Goal: Information Seeking & Learning: Compare options

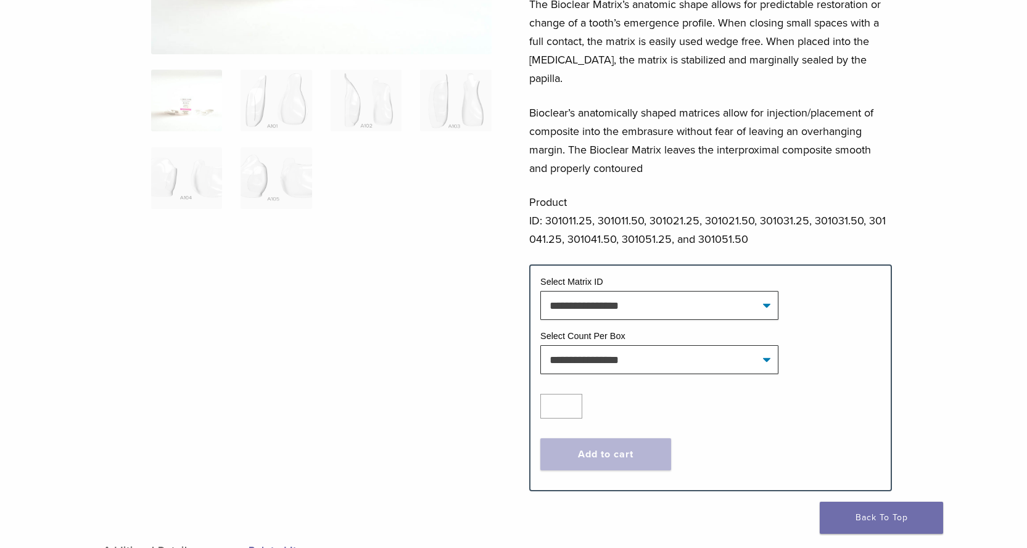
scroll to position [308, 0]
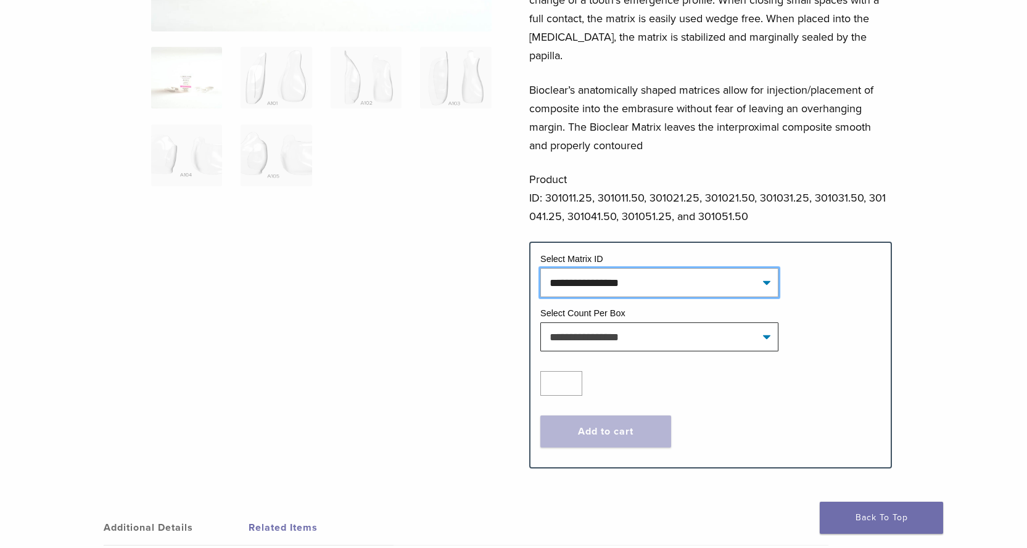
click at [769, 268] on select "**********" at bounding box center [659, 282] width 238 height 28
click at [774, 205] on p "Product ID: 301011.25, 301011.50, 301021.25, 301021.50, 301031.25, 301031.50, 3…" at bounding box center [710, 198] width 363 height 56
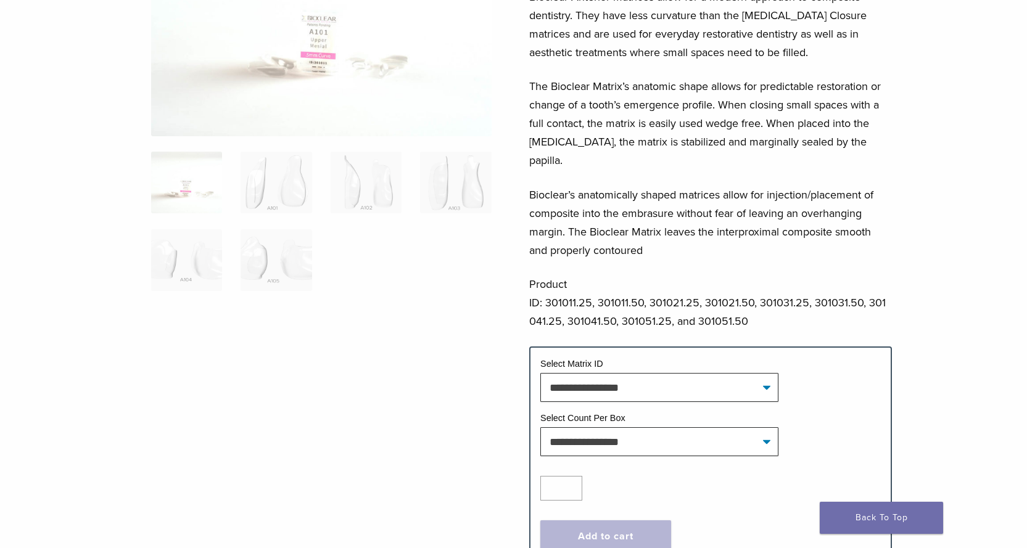
scroll to position [123, 0]
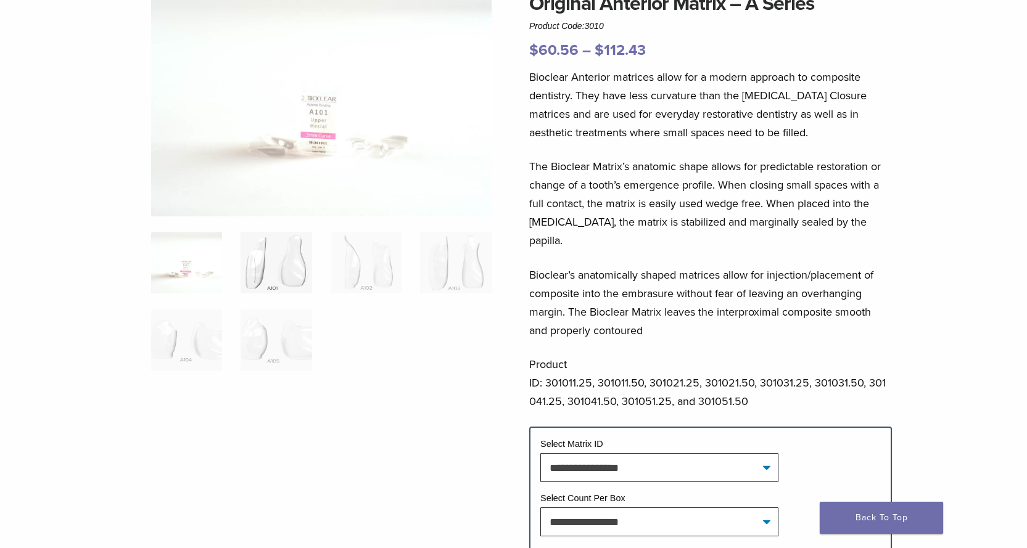
click at [275, 262] on img at bounding box center [276, 263] width 71 height 62
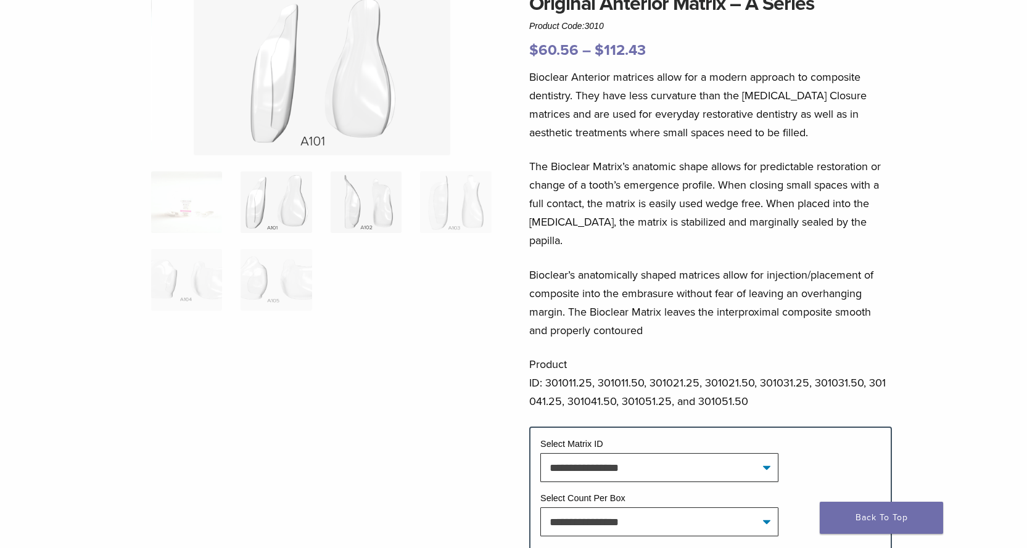
click at [358, 217] on img at bounding box center [366, 203] width 71 height 62
click at [444, 217] on img at bounding box center [455, 203] width 71 height 62
click at [162, 277] on img at bounding box center [186, 280] width 71 height 62
click at [254, 285] on img at bounding box center [276, 280] width 71 height 62
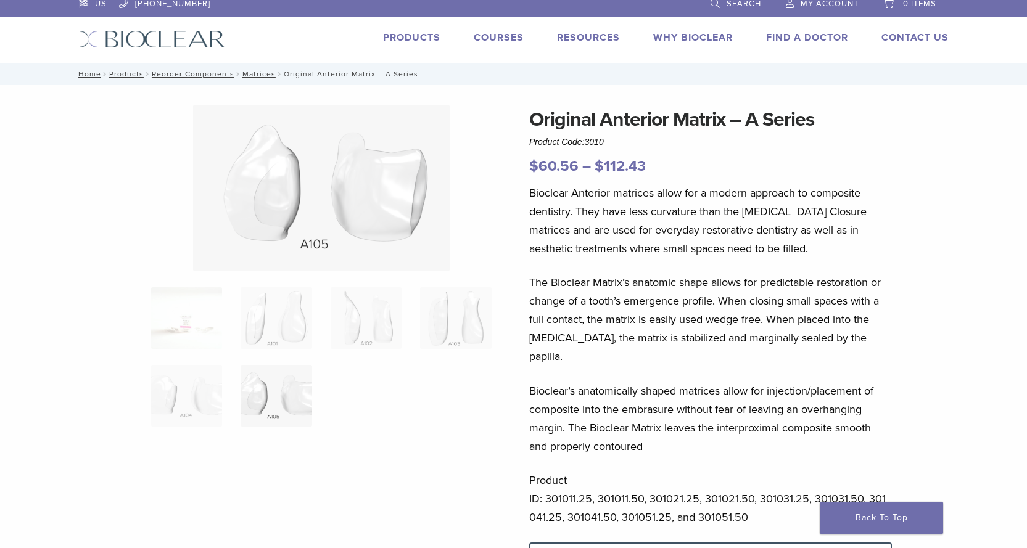
scroll to position [0, 0]
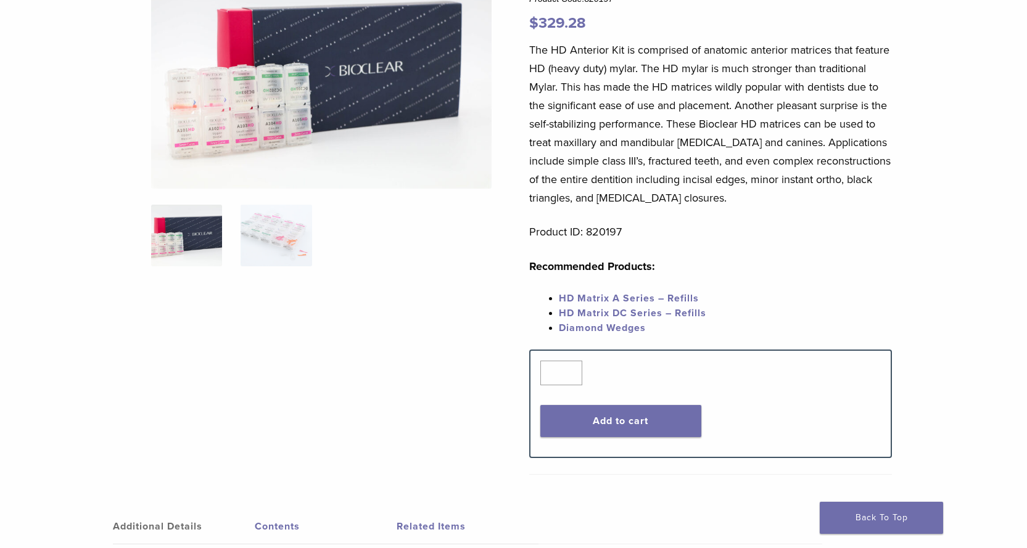
scroll to position [123, 0]
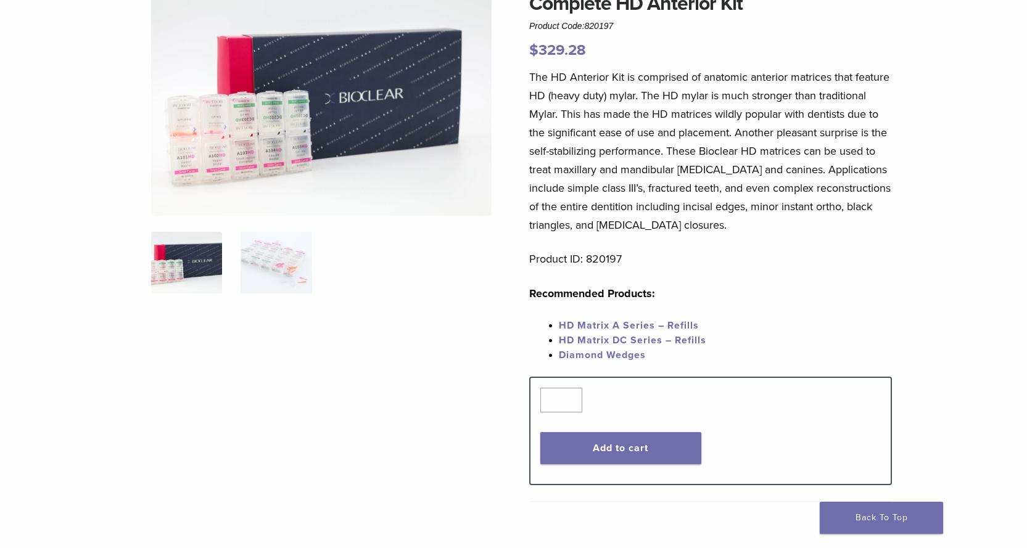
click at [265, 123] on img at bounding box center [321, 102] width 341 height 227
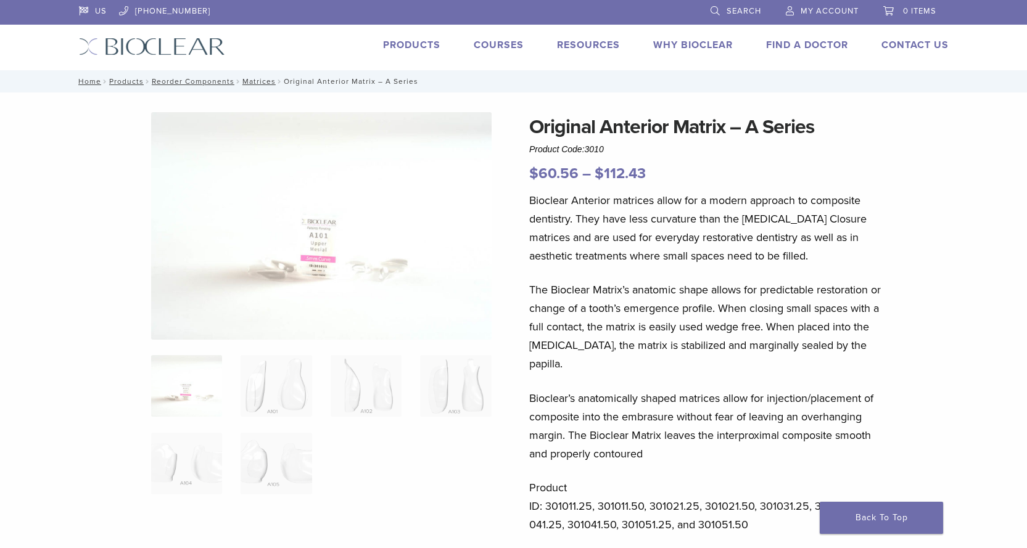
click at [420, 39] on link "Products" at bounding box center [411, 45] width 57 height 12
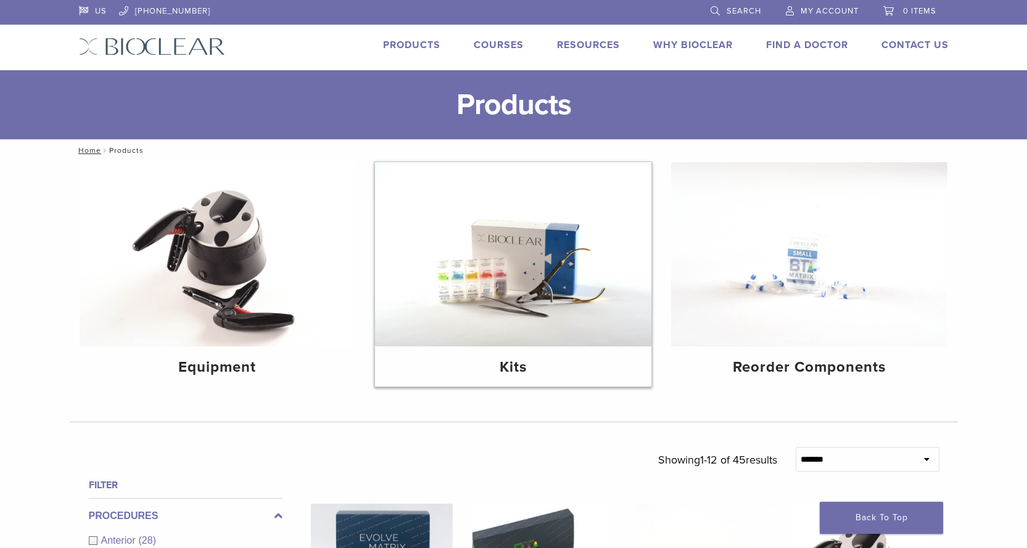
click at [538, 286] on img at bounding box center [513, 254] width 276 height 184
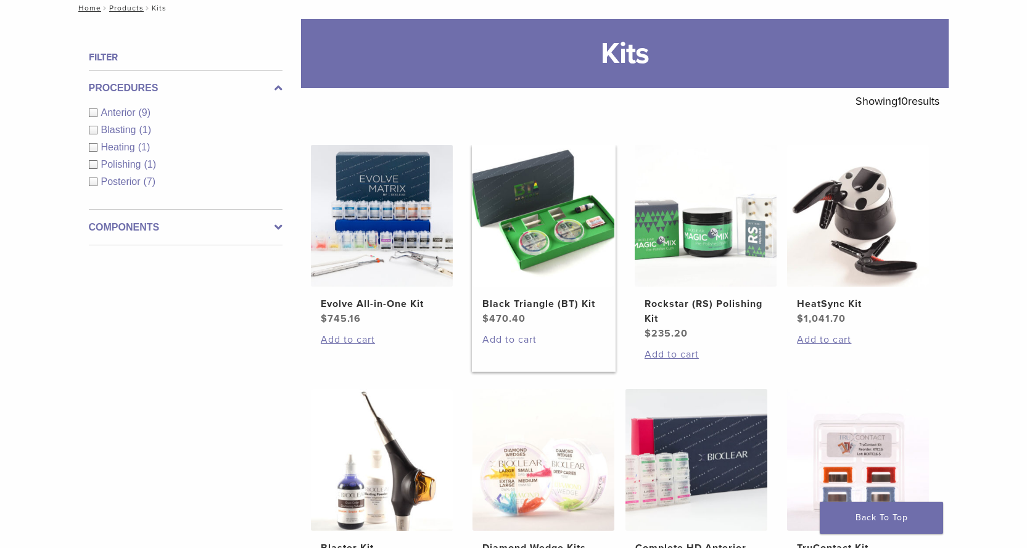
scroll to position [185, 0]
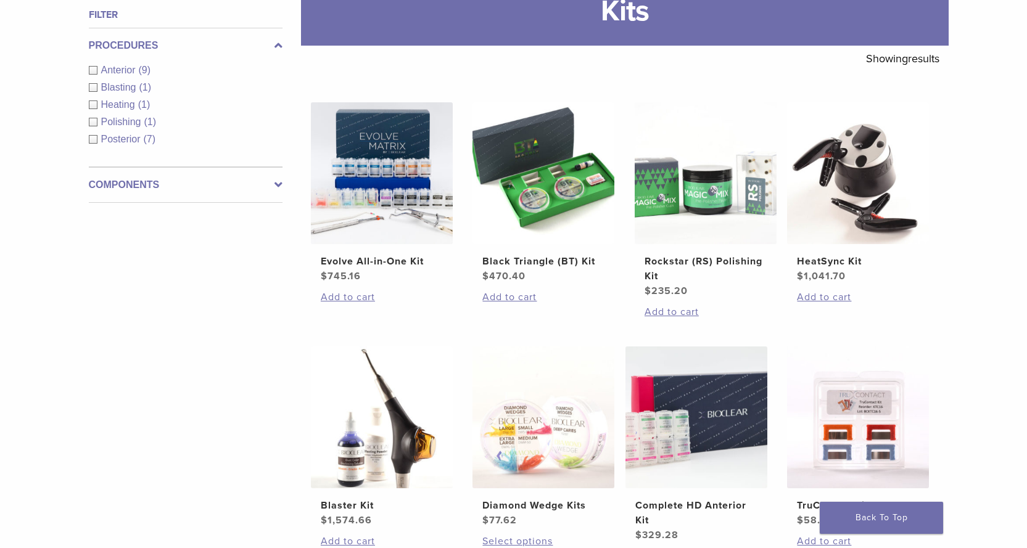
click at [105, 70] on span "Anterior" at bounding box center [120, 70] width 38 height 10
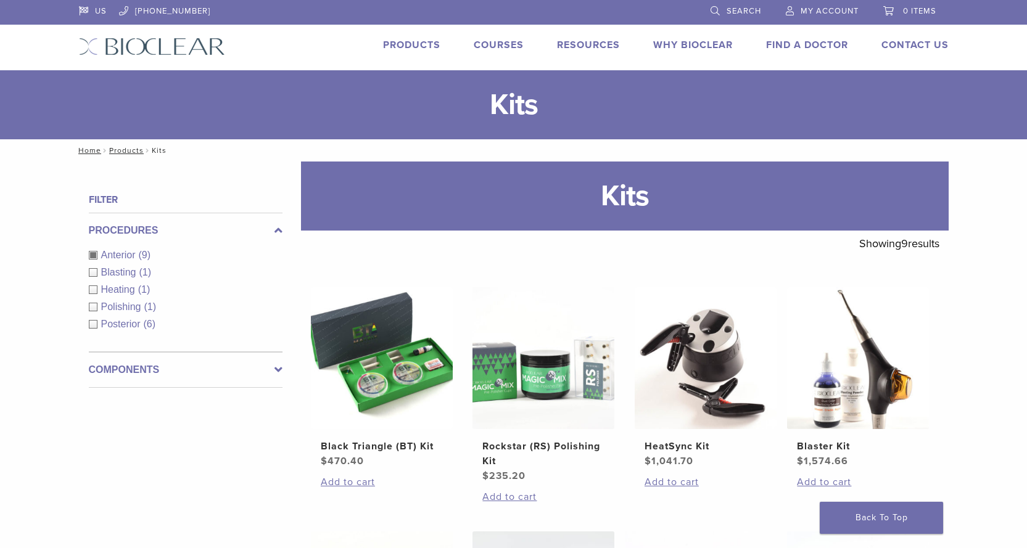
click at [501, 46] on link "Courses" at bounding box center [499, 45] width 50 height 12
click at [413, 43] on link "Products" at bounding box center [411, 45] width 57 height 12
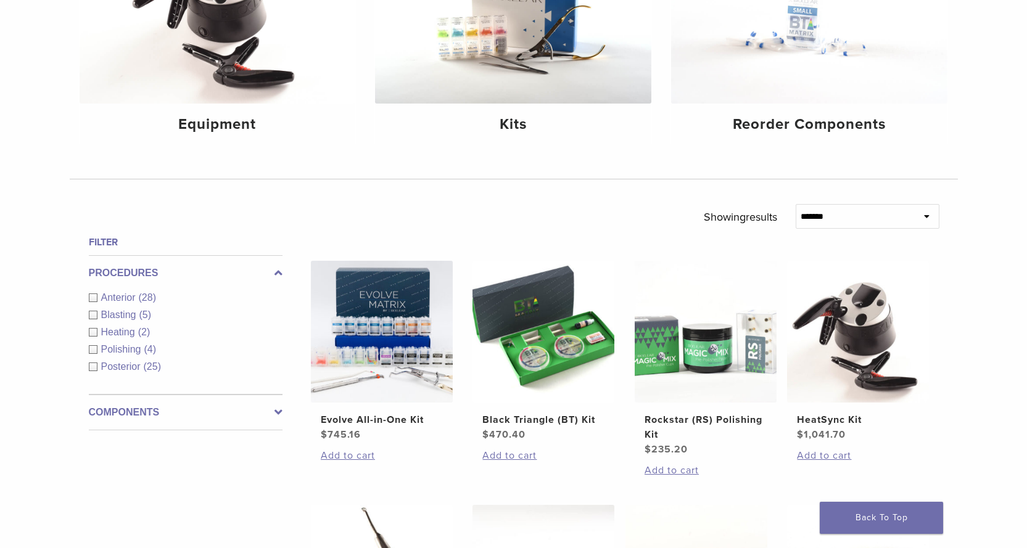
scroll to position [247, 0]
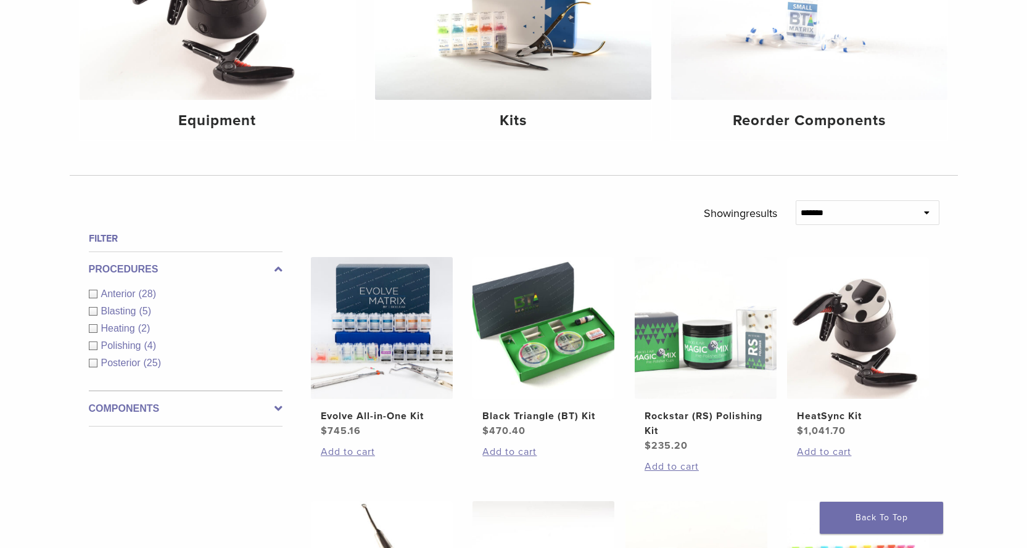
click at [114, 296] on span "Anterior" at bounding box center [120, 294] width 38 height 10
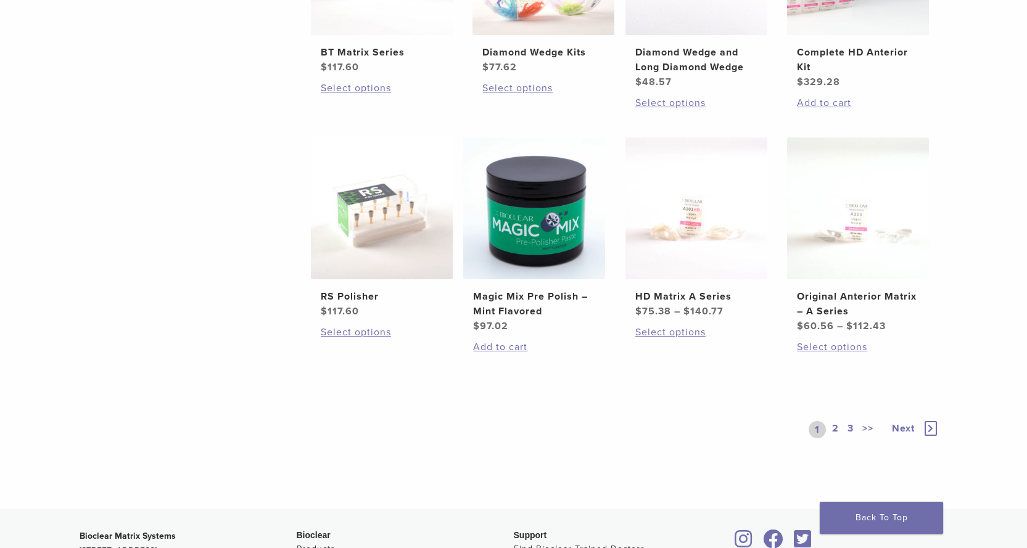
scroll to position [925, 0]
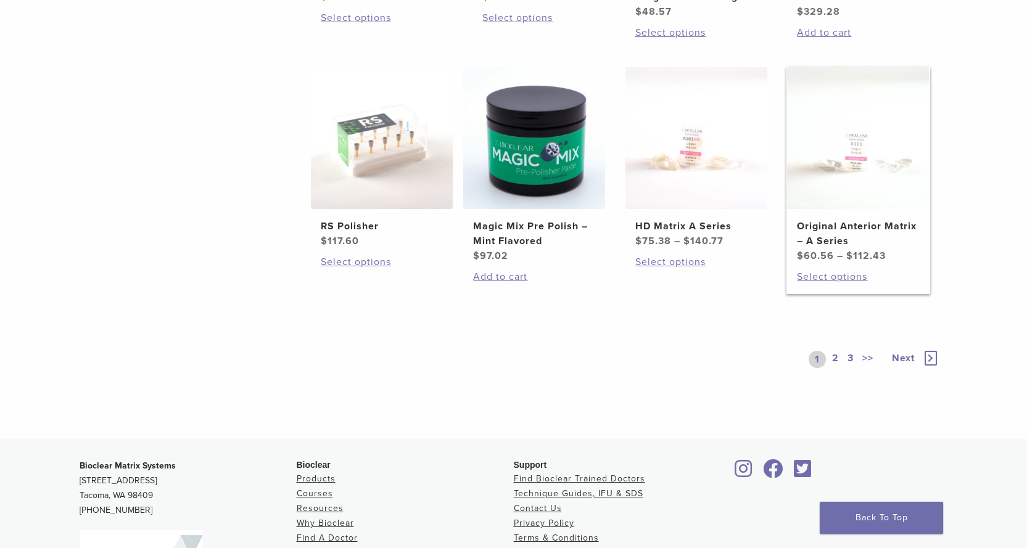
click at [867, 231] on h2 "Original Anterior Matrix – A Series" at bounding box center [858, 234] width 122 height 30
click at [676, 203] on img at bounding box center [697, 138] width 142 height 142
click at [835, 358] on link "2" at bounding box center [836, 359] width 12 height 17
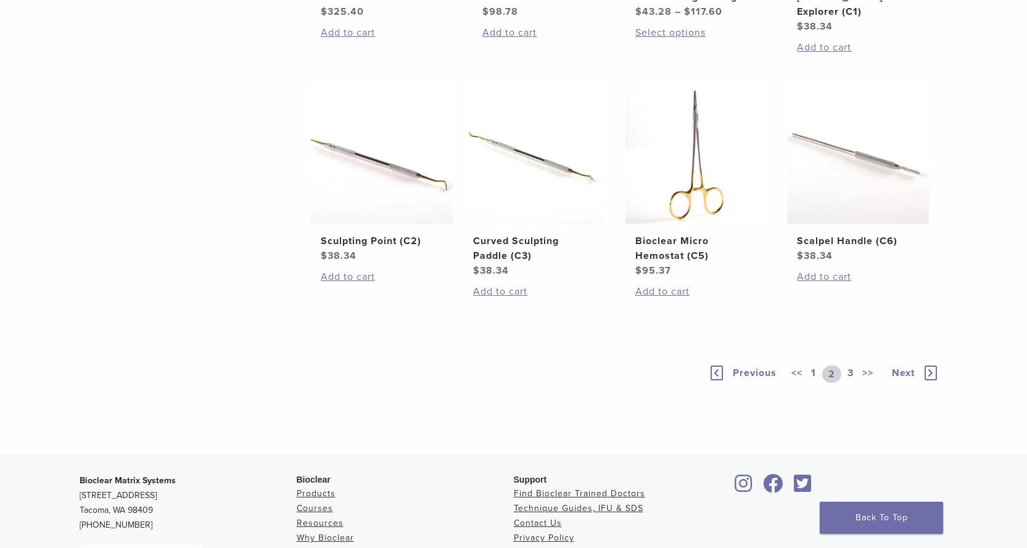
scroll to position [494, 0]
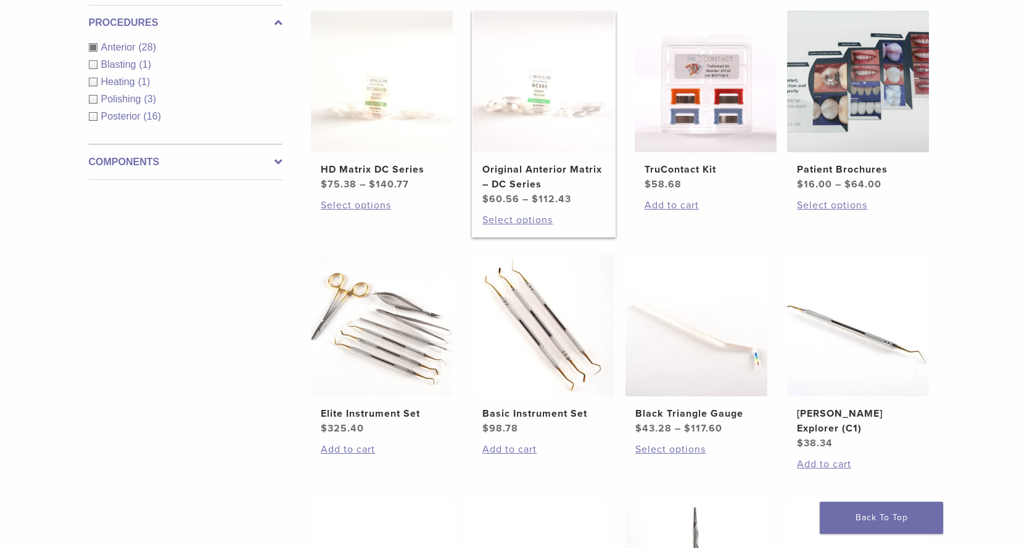
click at [550, 107] on img at bounding box center [544, 81] width 142 height 142
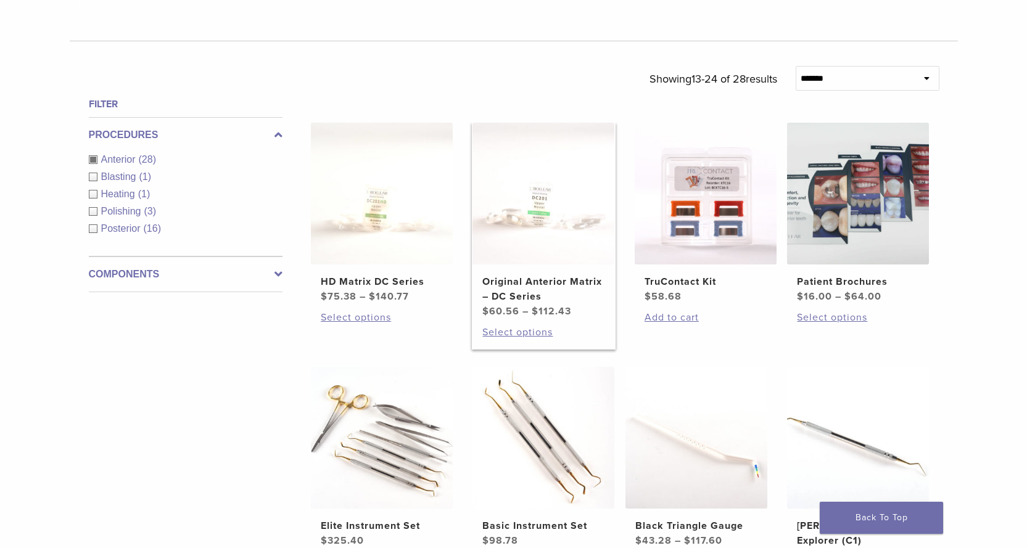
scroll to position [370, 0]
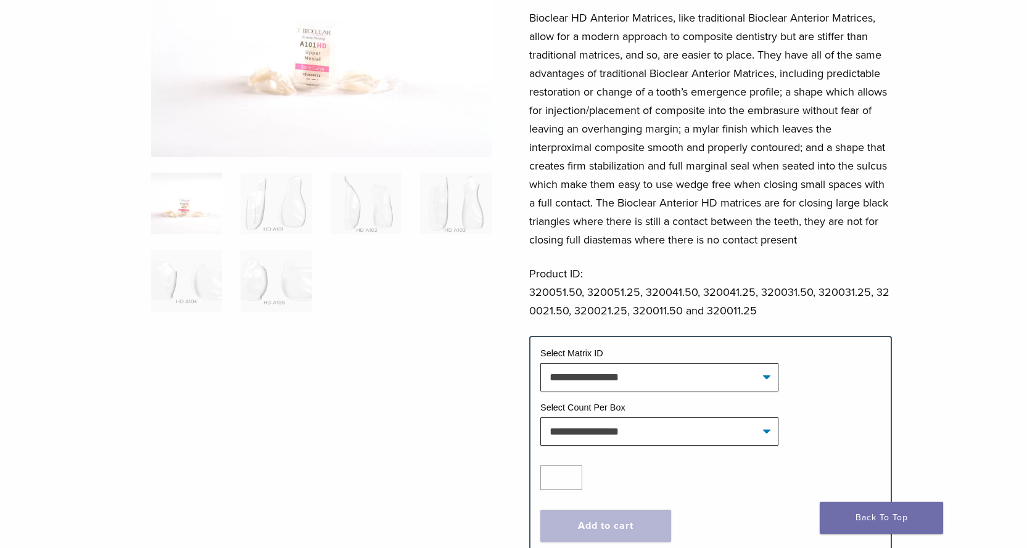
scroll to position [185, 0]
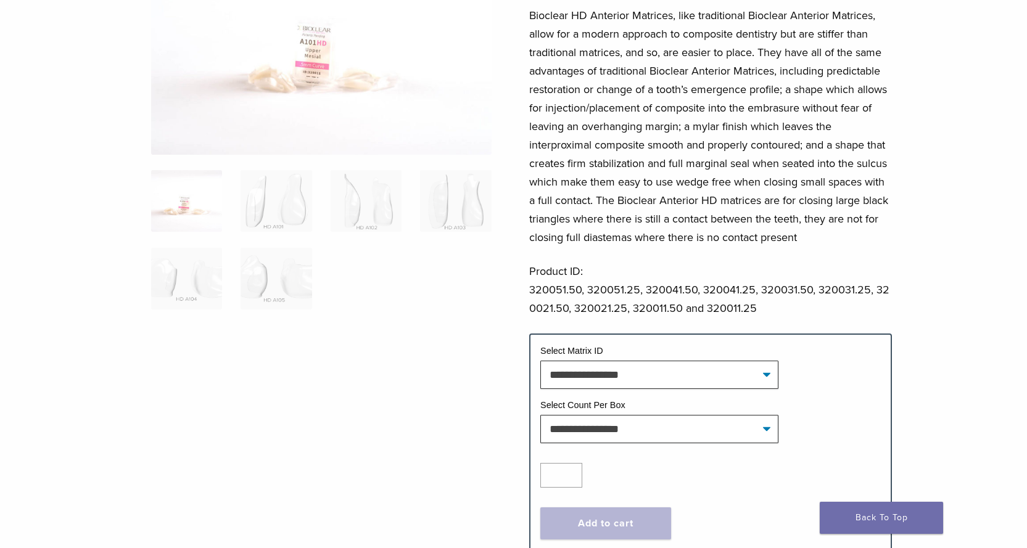
click at [238, 200] on ol at bounding box center [321, 247] width 359 height 155
click at [287, 199] on img at bounding box center [276, 201] width 71 height 62
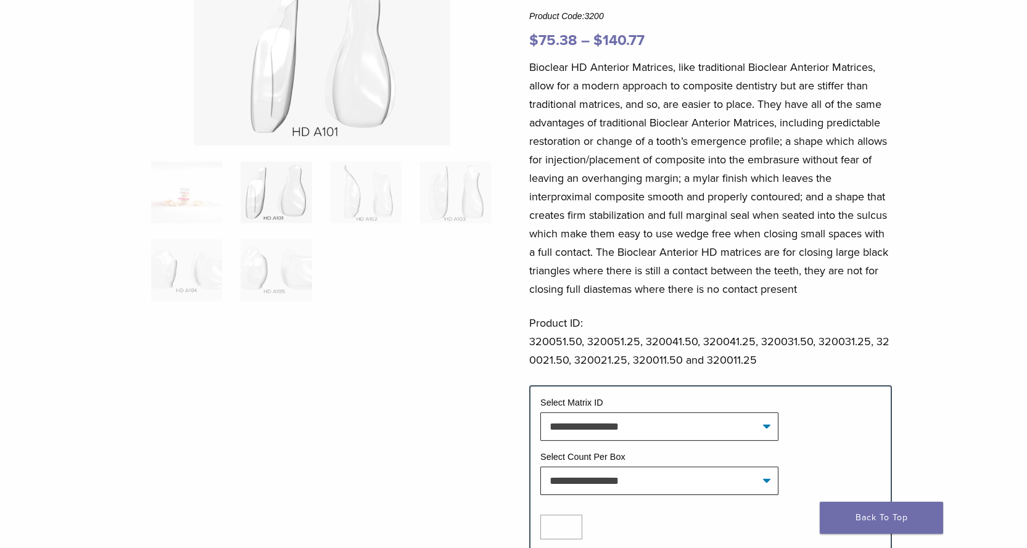
scroll to position [62, 0]
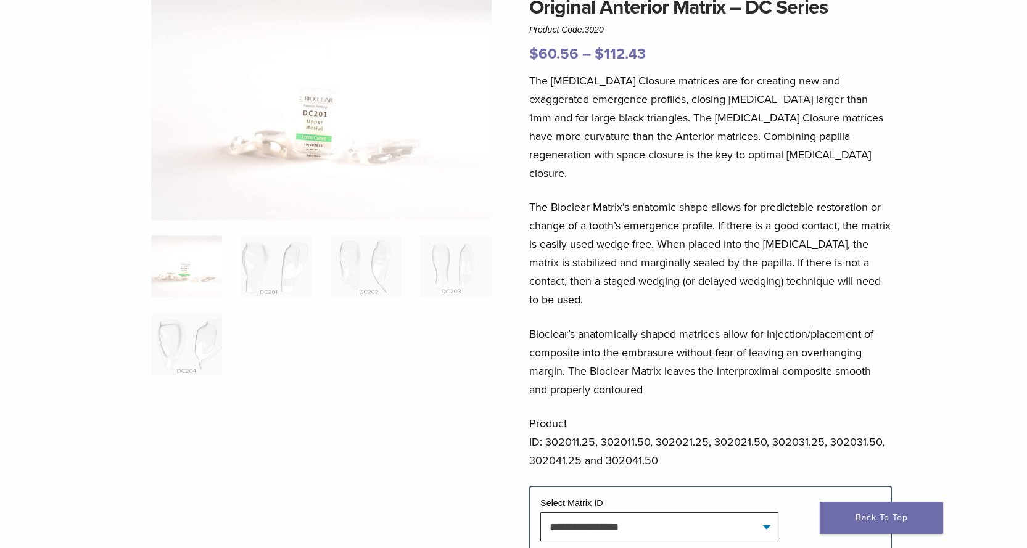
scroll to position [123, 0]
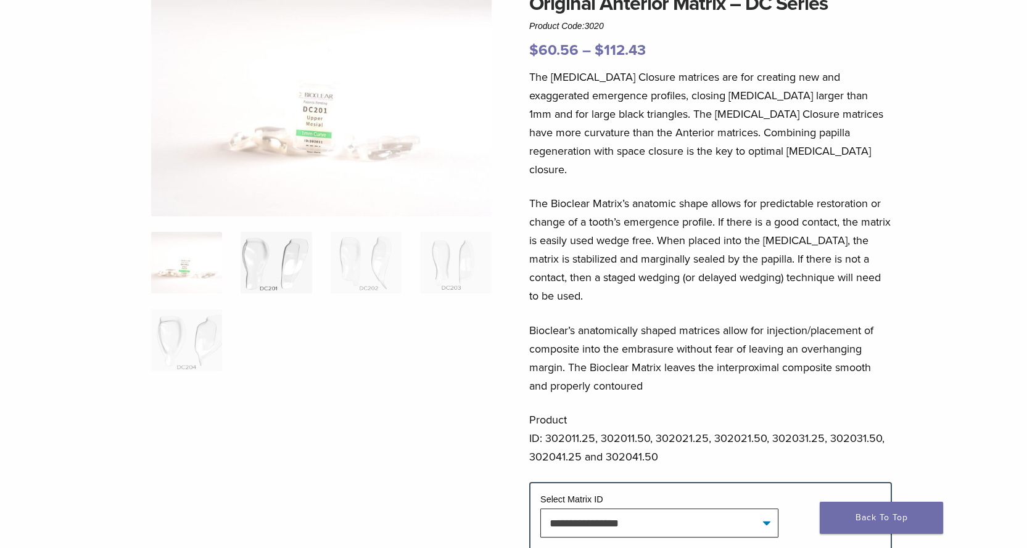
click at [262, 270] on img at bounding box center [276, 263] width 71 height 62
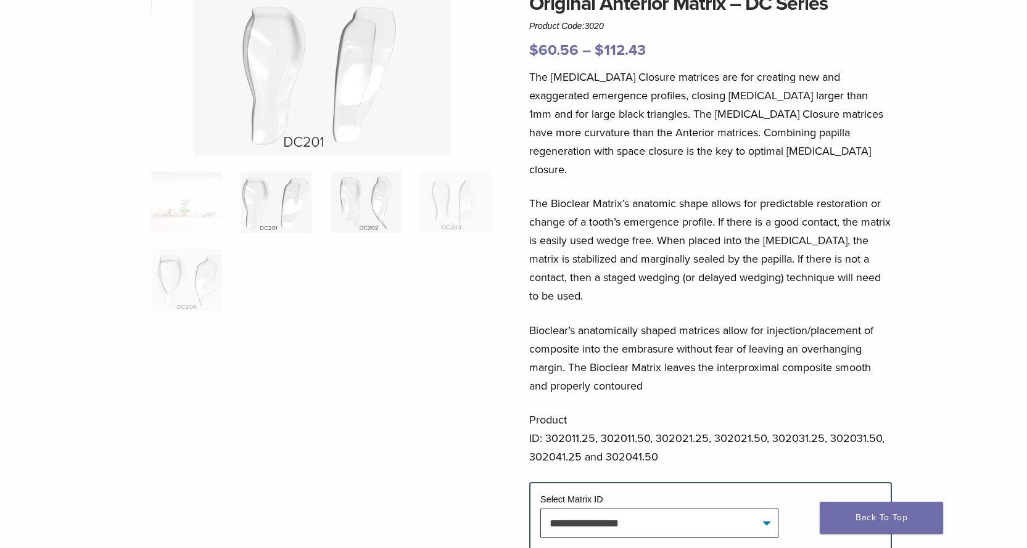
click at [363, 213] on img at bounding box center [366, 203] width 71 height 62
click at [453, 207] on img at bounding box center [455, 203] width 71 height 62
